Goal: Task Accomplishment & Management: Manage account settings

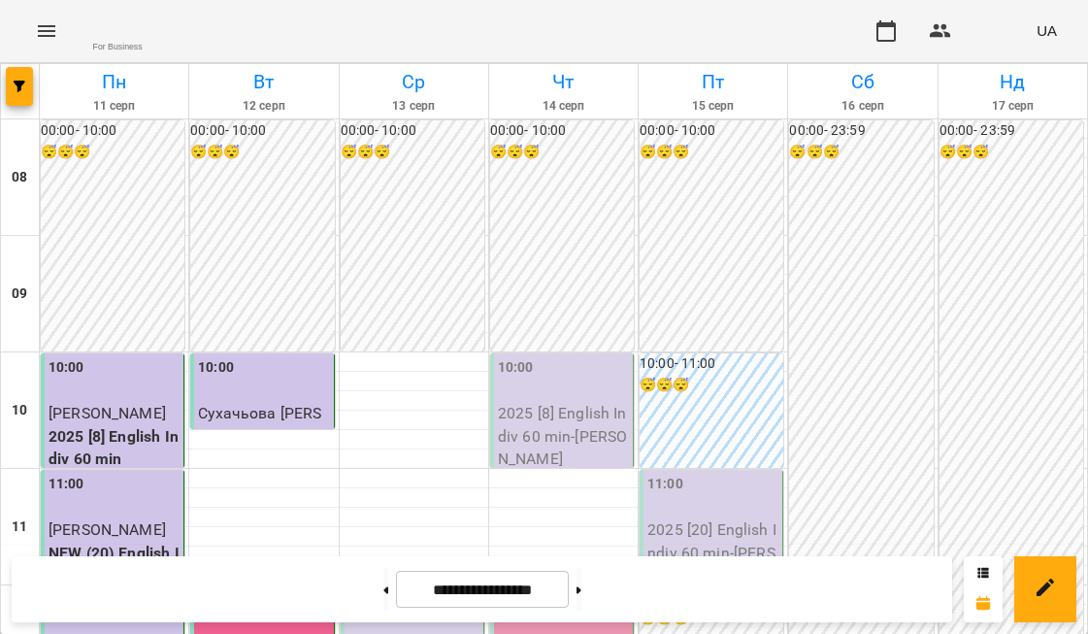
scroll to position [150, 0]
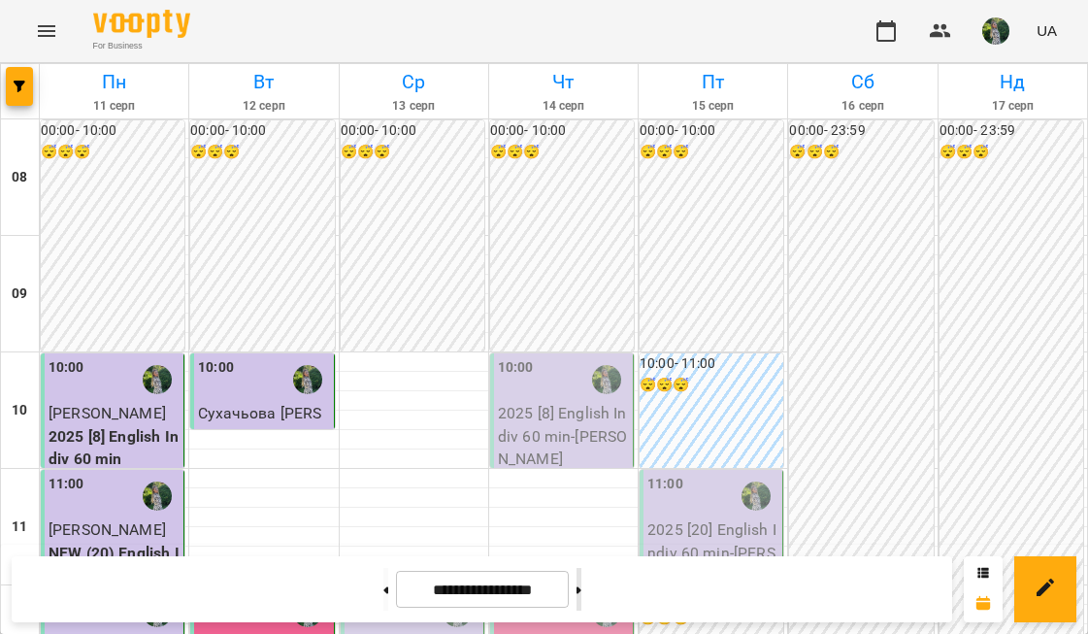
click at [582, 586] on button at bounding box center [579, 589] width 5 height 43
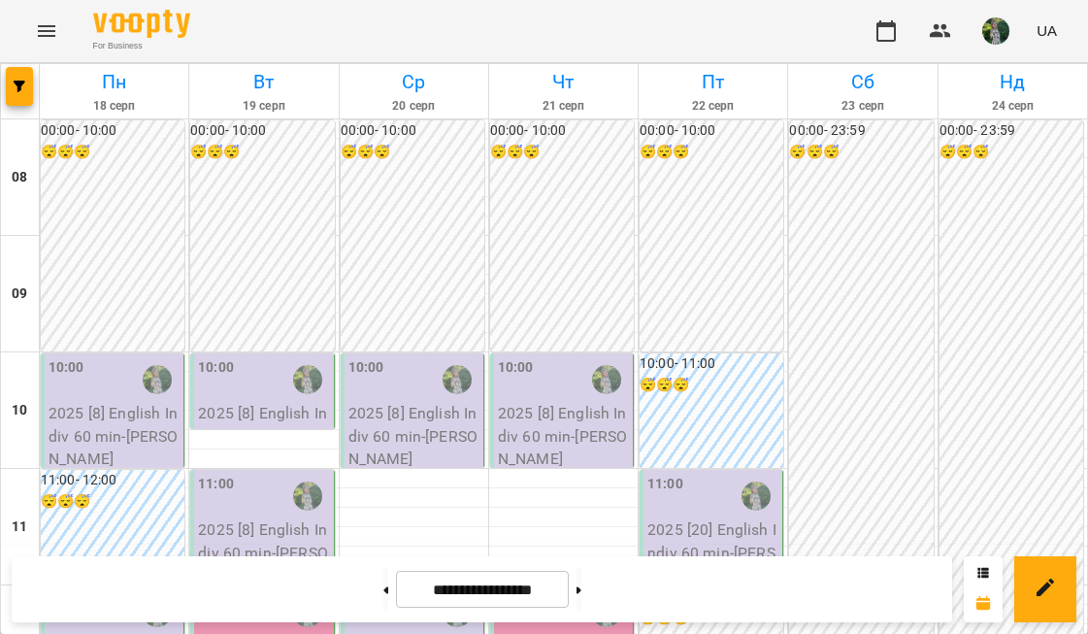
scroll to position [263, 0]
click at [383, 585] on button at bounding box center [385, 589] width 5 height 43
type input "**********"
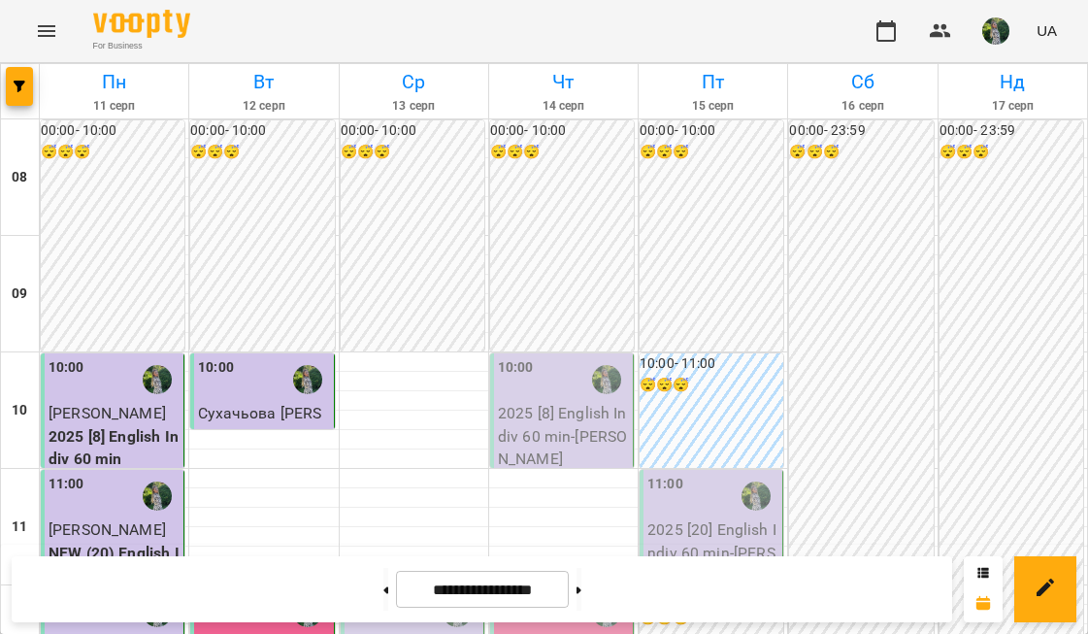
scroll to position [249, 0]
click at [407, 633] on span "[PERSON_NAME]" at bounding box center [407, 646] width 117 height 18
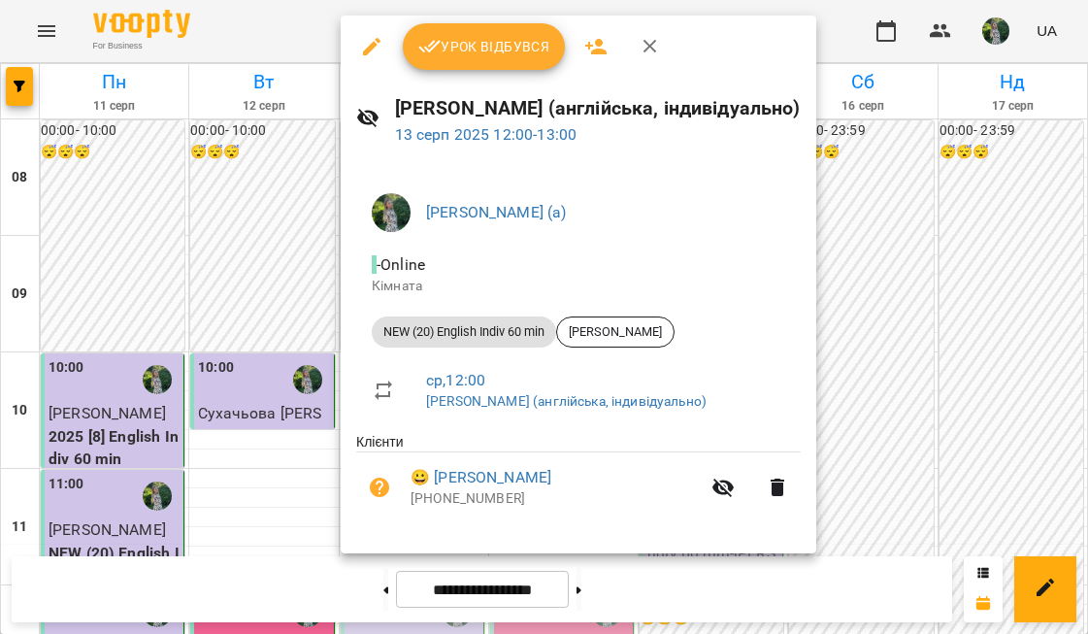
click at [481, 50] on span "Урок відбувся" at bounding box center [484, 46] width 132 height 23
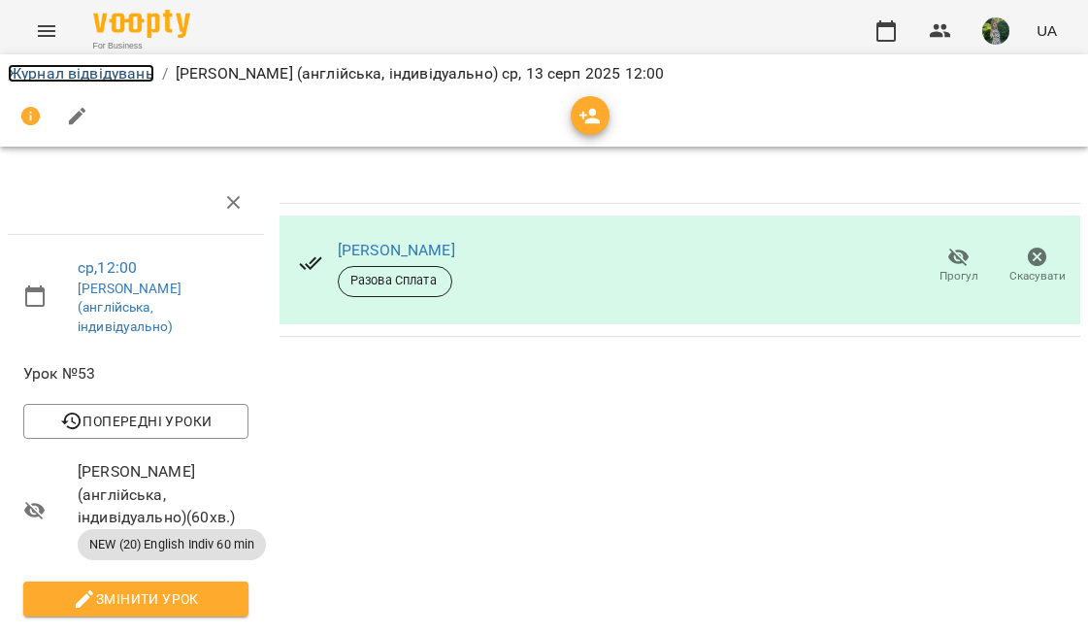
click at [126, 75] on link "Журнал відвідувань" at bounding box center [81, 73] width 147 height 18
